Goal: Task Accomplishment & Management: Complete application form

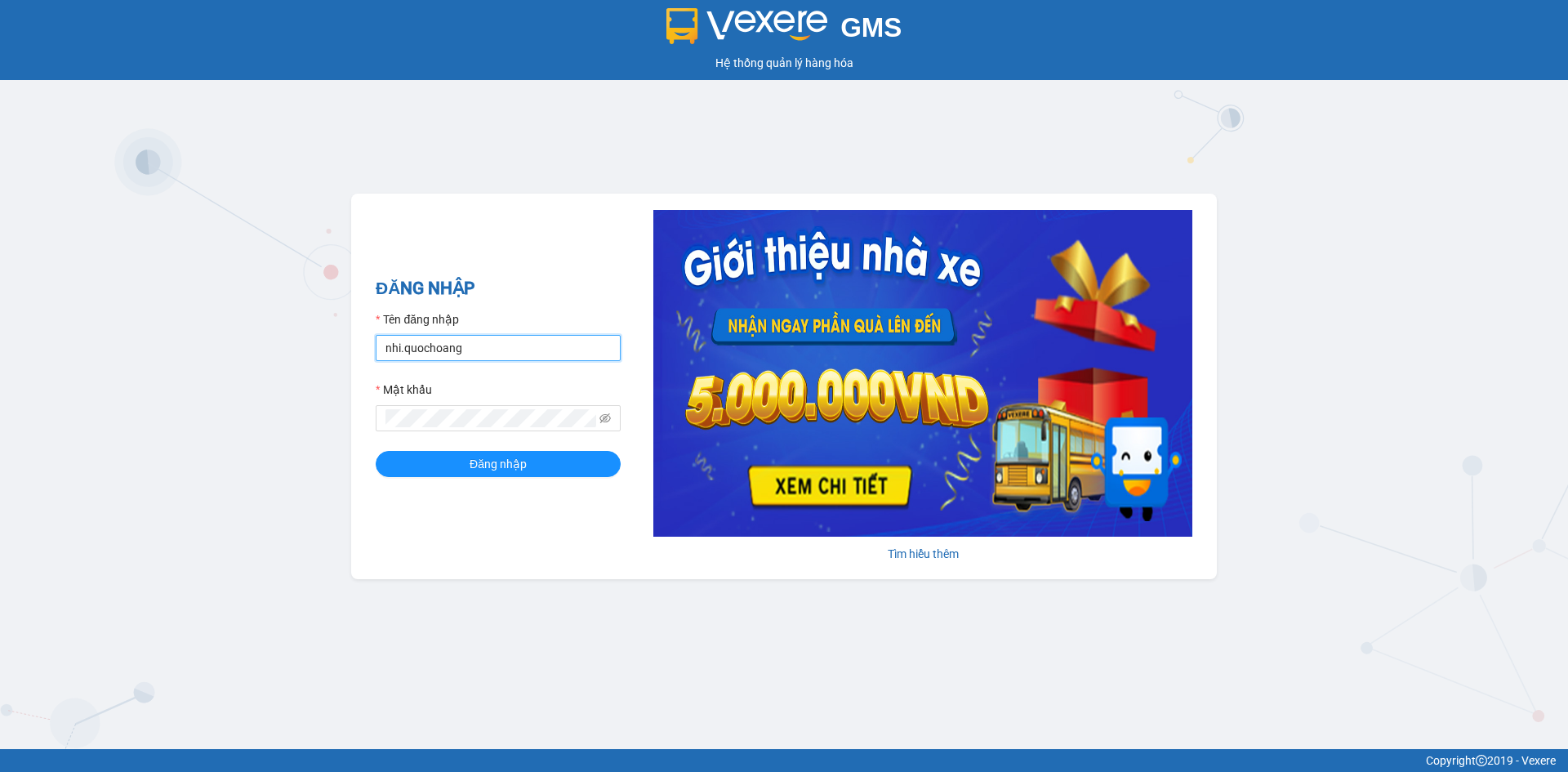
click at [534, 353] on input "nhi.quochoang" at bounding box center [498, 347] width 245 height 26
type input "haiyen.quochoang"
click at [376, 450] on button "Đăng nhập" at bounding box center [498, 463] width 245 height 26
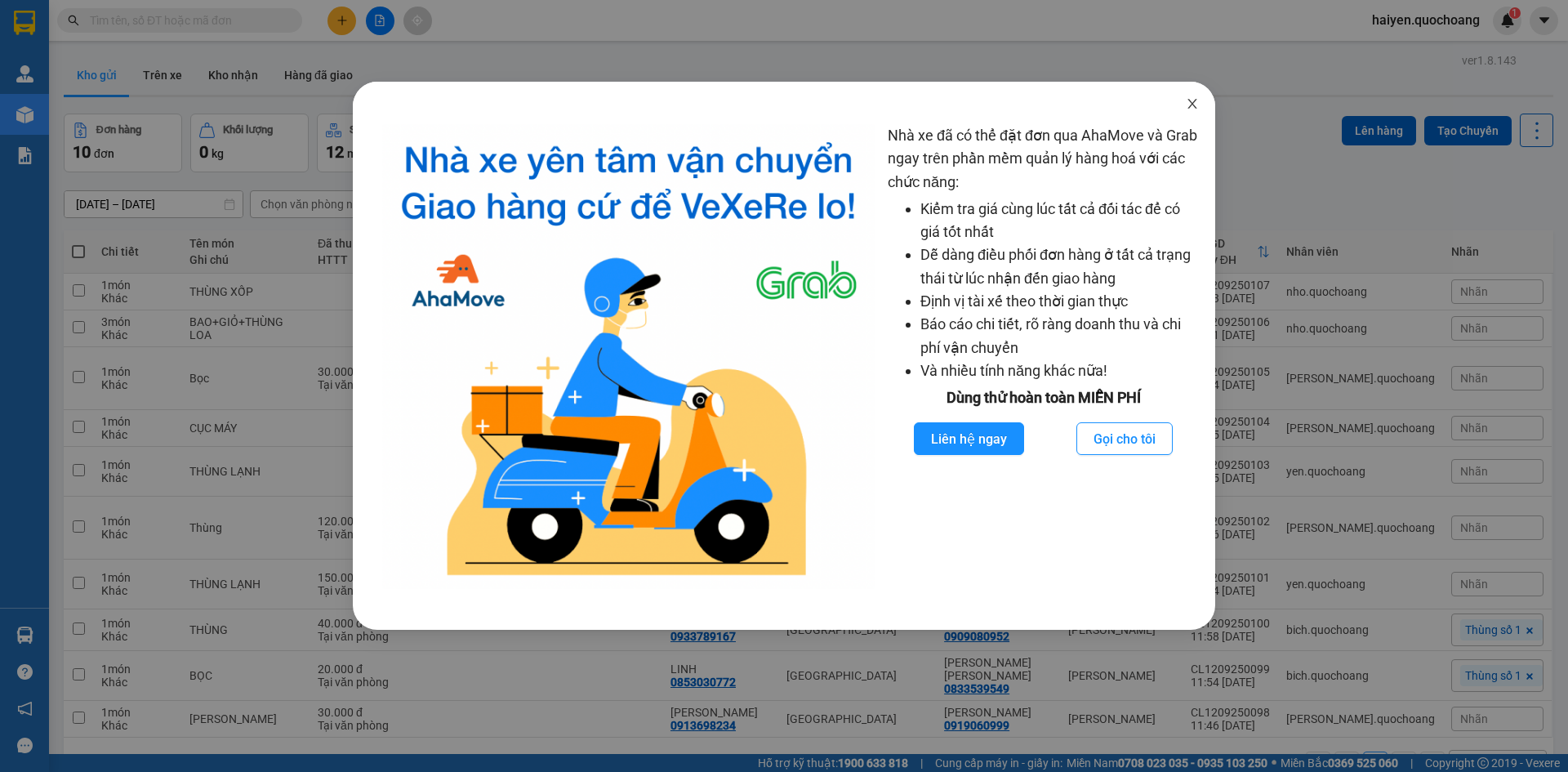
click at [1196, 102] on icon "close" at bounding box center [1191, 103] width 13 height 13
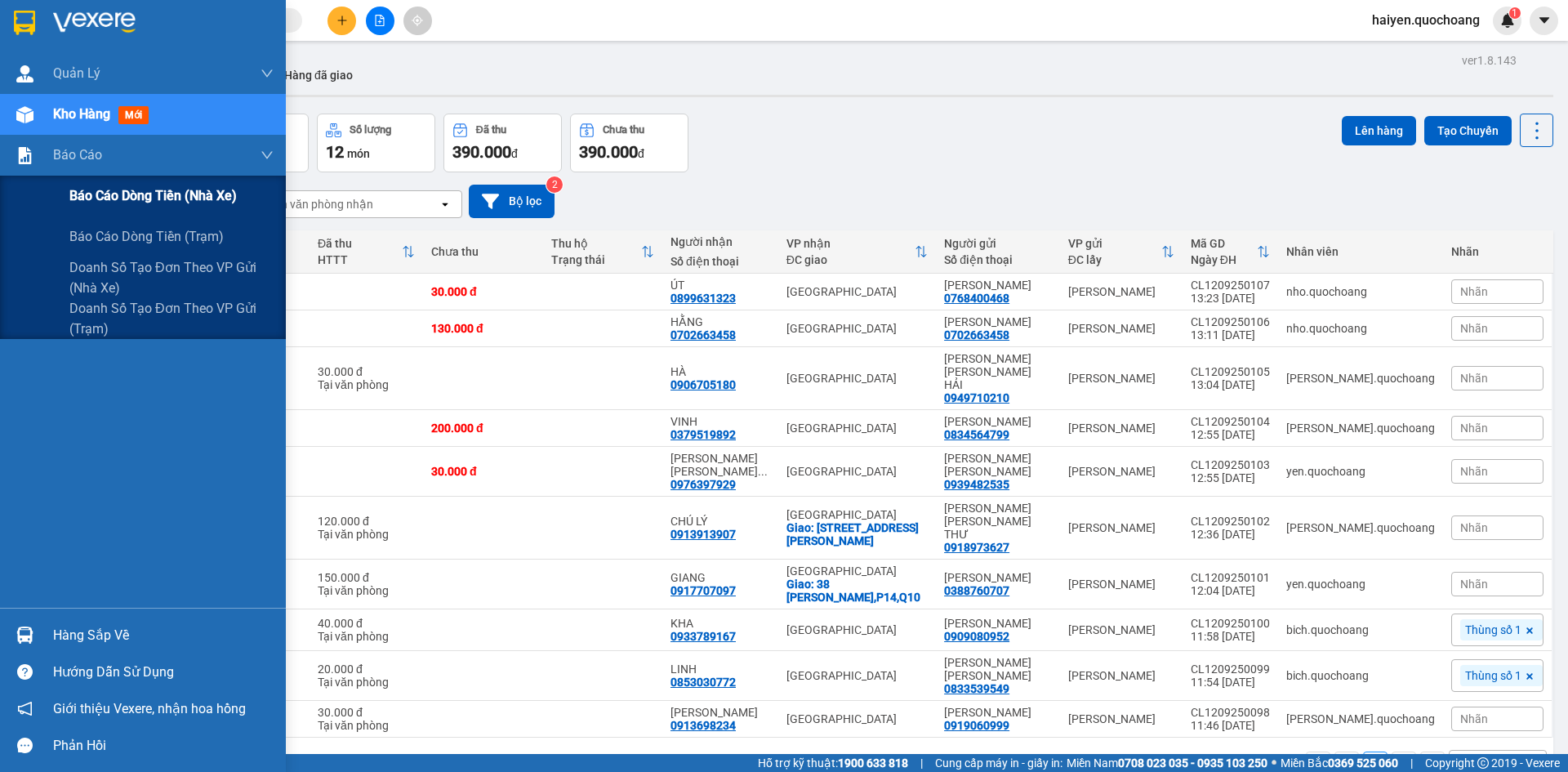
click at [157, 202] on span "Báo cáo dòng tiền (nhà xe)" at bounding box center [153, 195] width 167 height 20
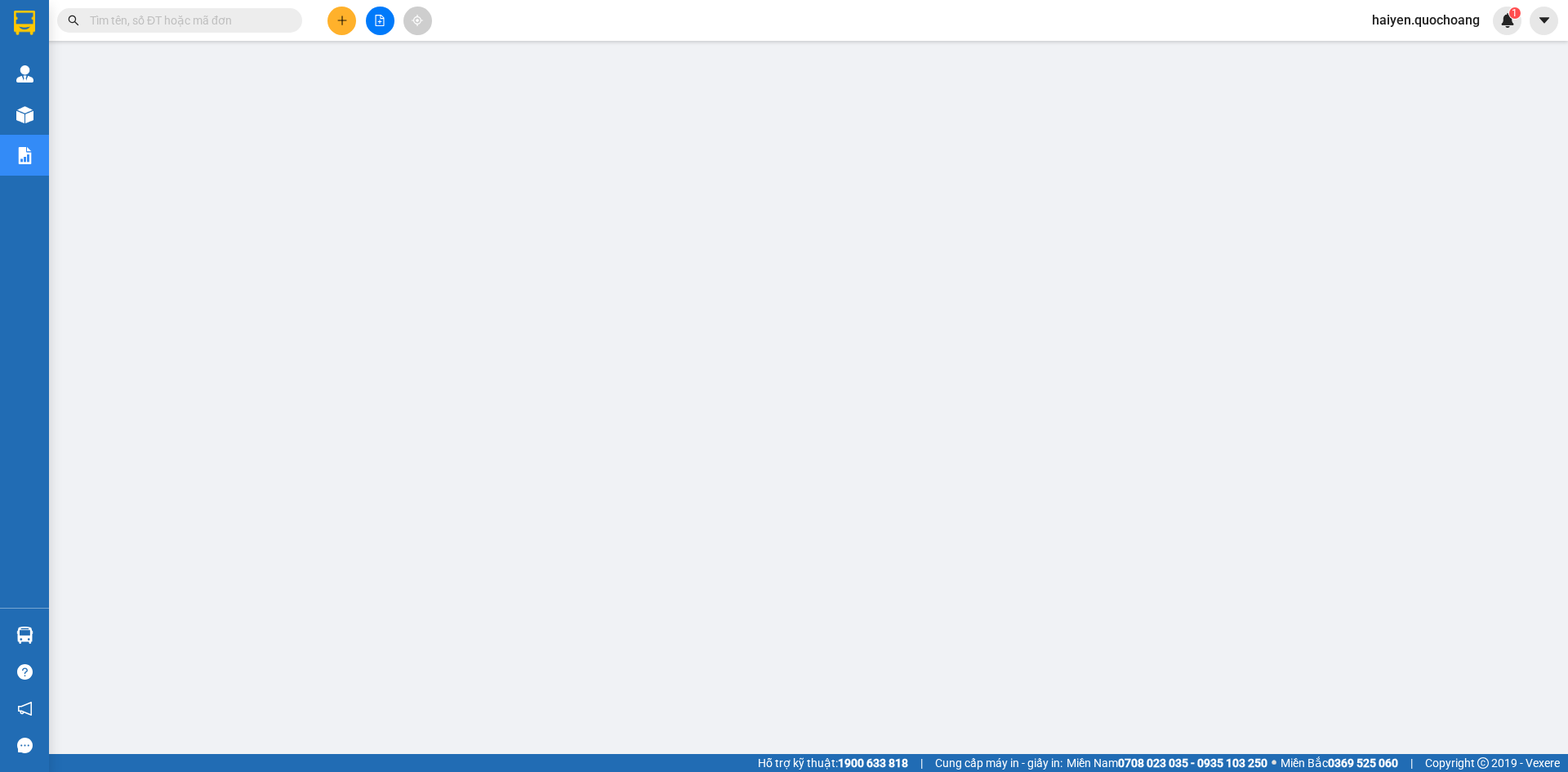
click at [124, 24] on input "text" at bounding box center [186, 20] width 193 height 18
paste input "CL1109250116"
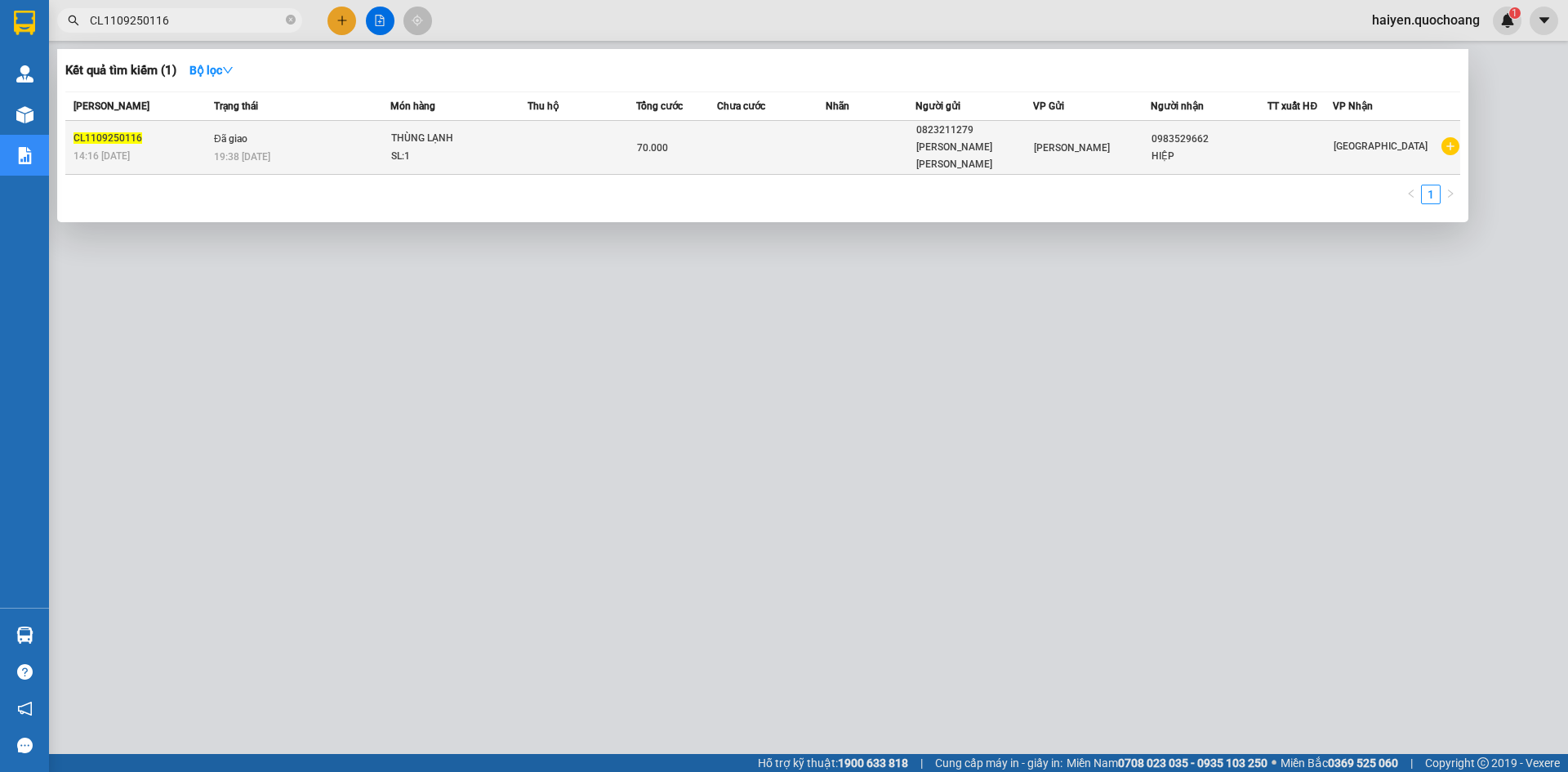
type input "CL1109250116"
click at [1196, 149] on div "HIỆP" at bounding box center [1209, 155] width 116 height 17
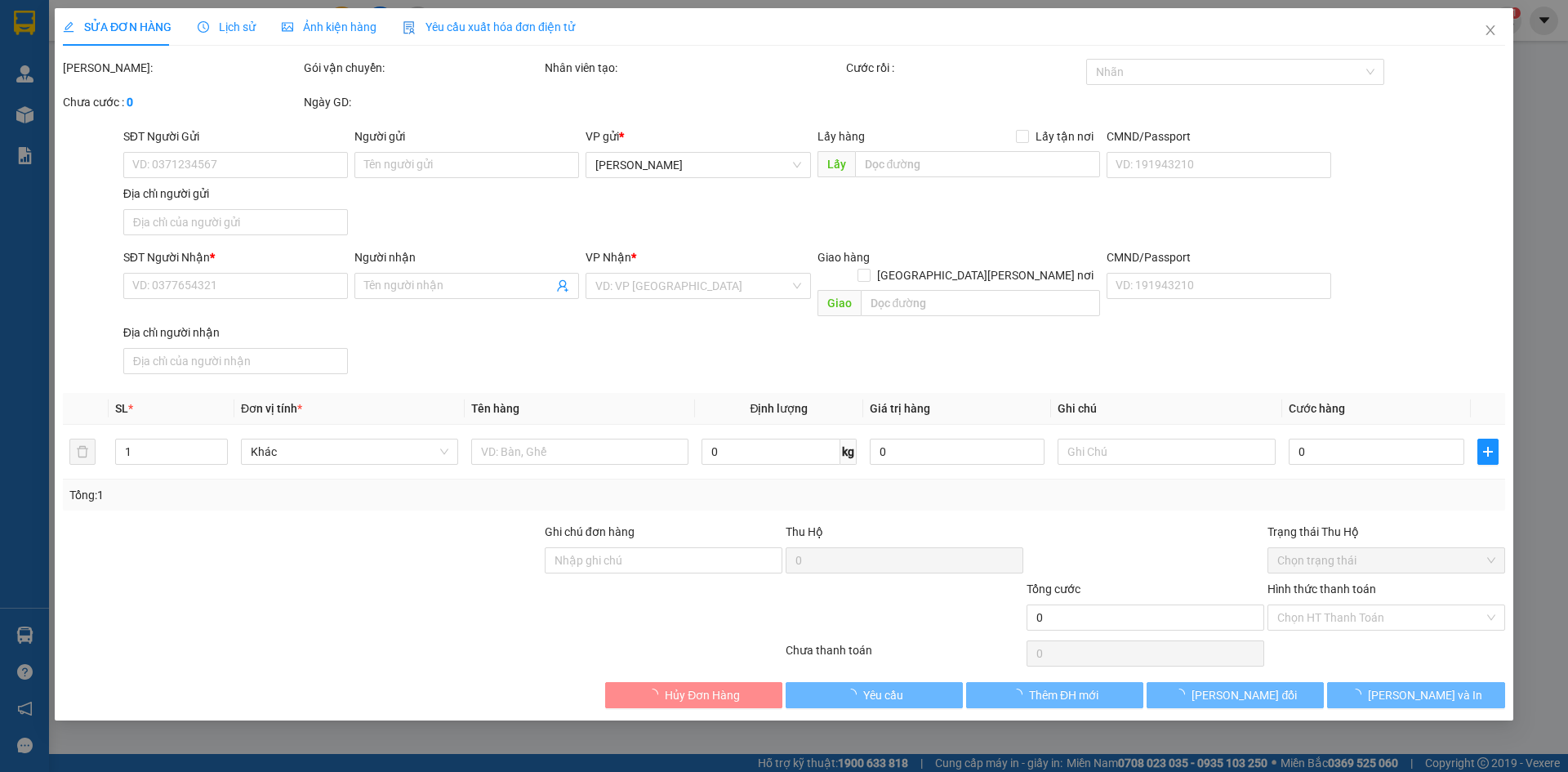
type input "0823211279"
type input "NGUYỄN ANH KIỆT"
type input "PHƯỜNG CAO LÃNH, ĐỒNG THÁP"
type input "0983529662"
type input "HIỆP"
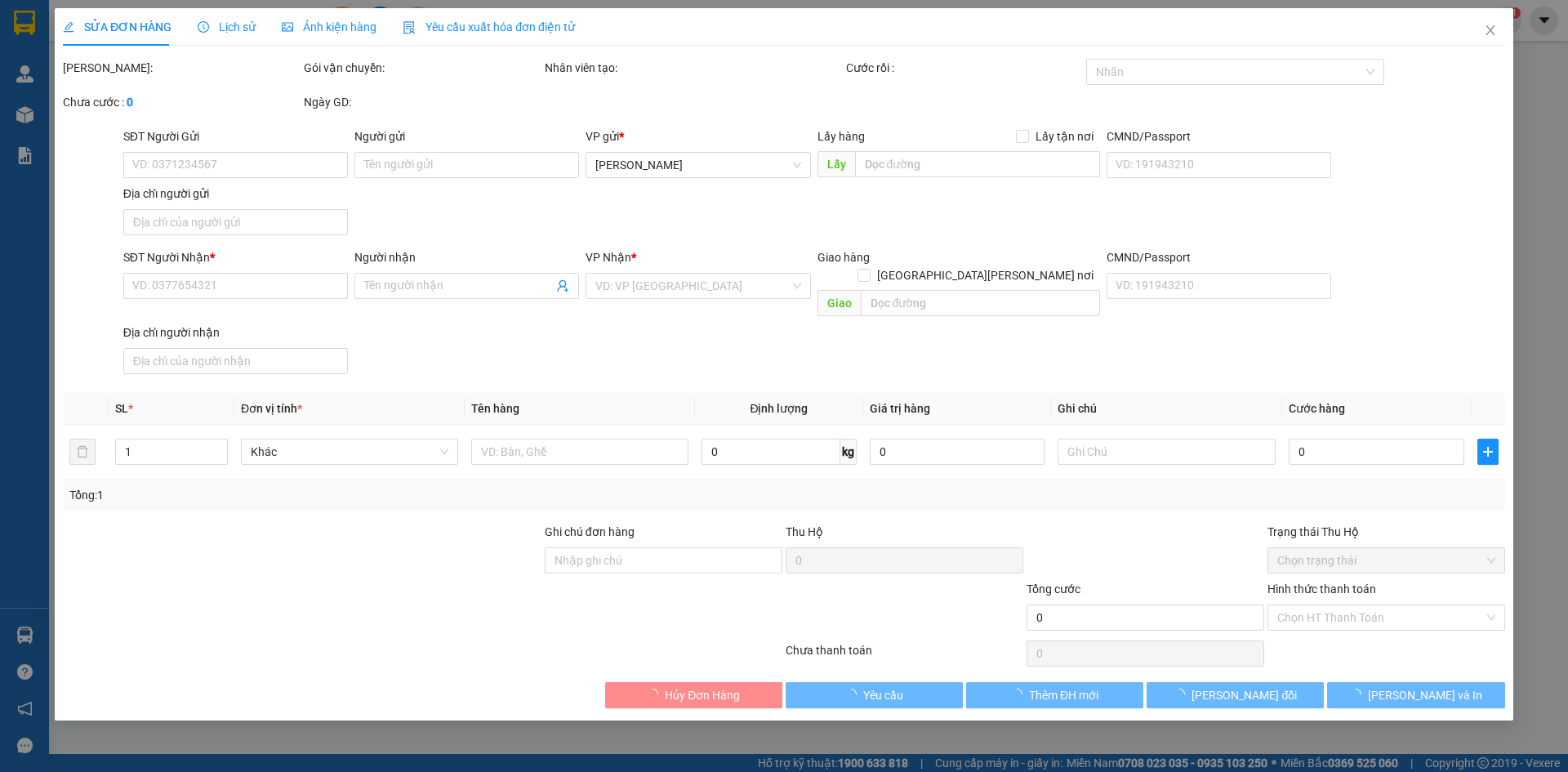
type input "70.000"
